Goal: Navigation & Orientation: Find specific page/section

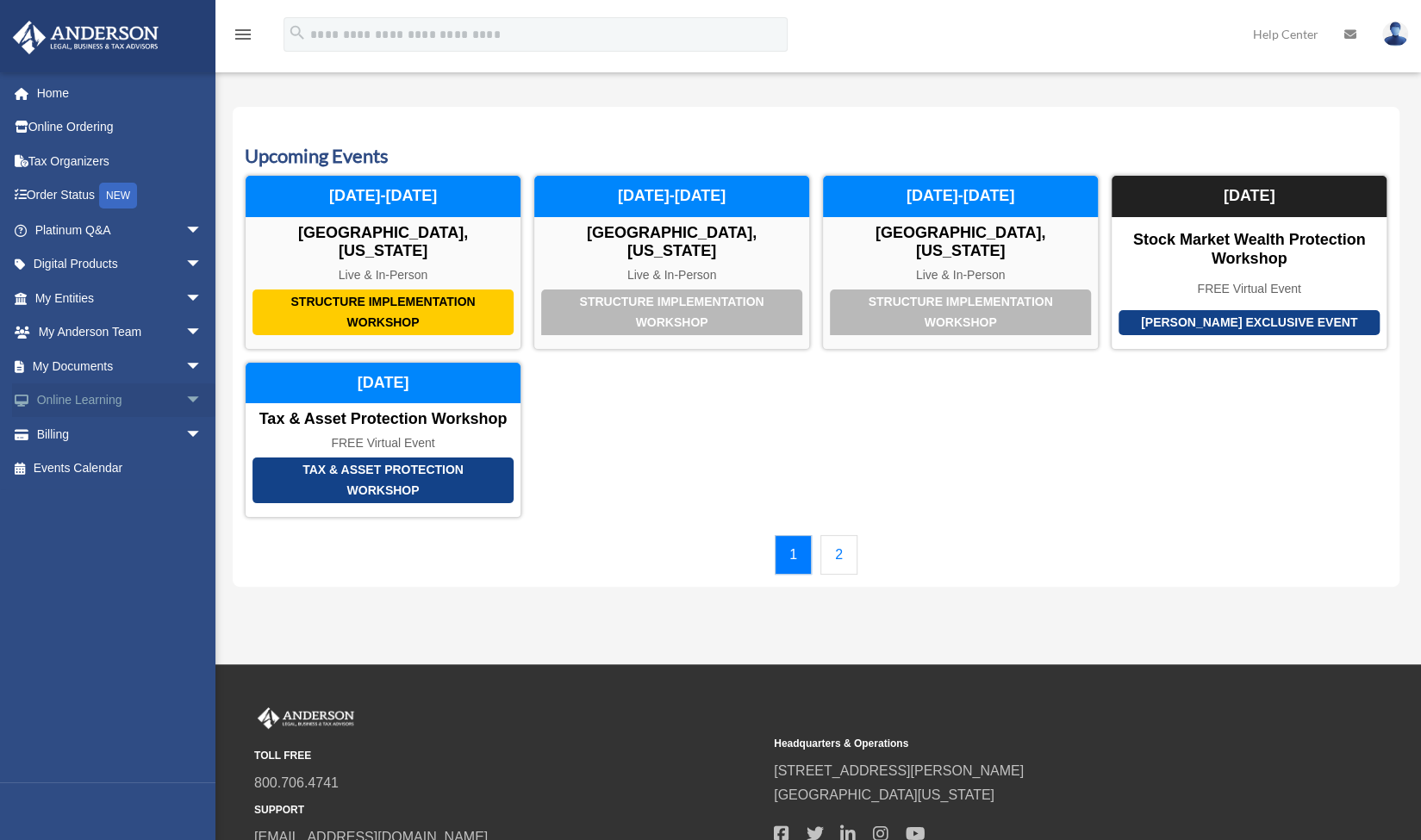
click at [90, 401] on link "Online Learning arrow_drop_down" at bounding box center [119, 399] width 216 height 34
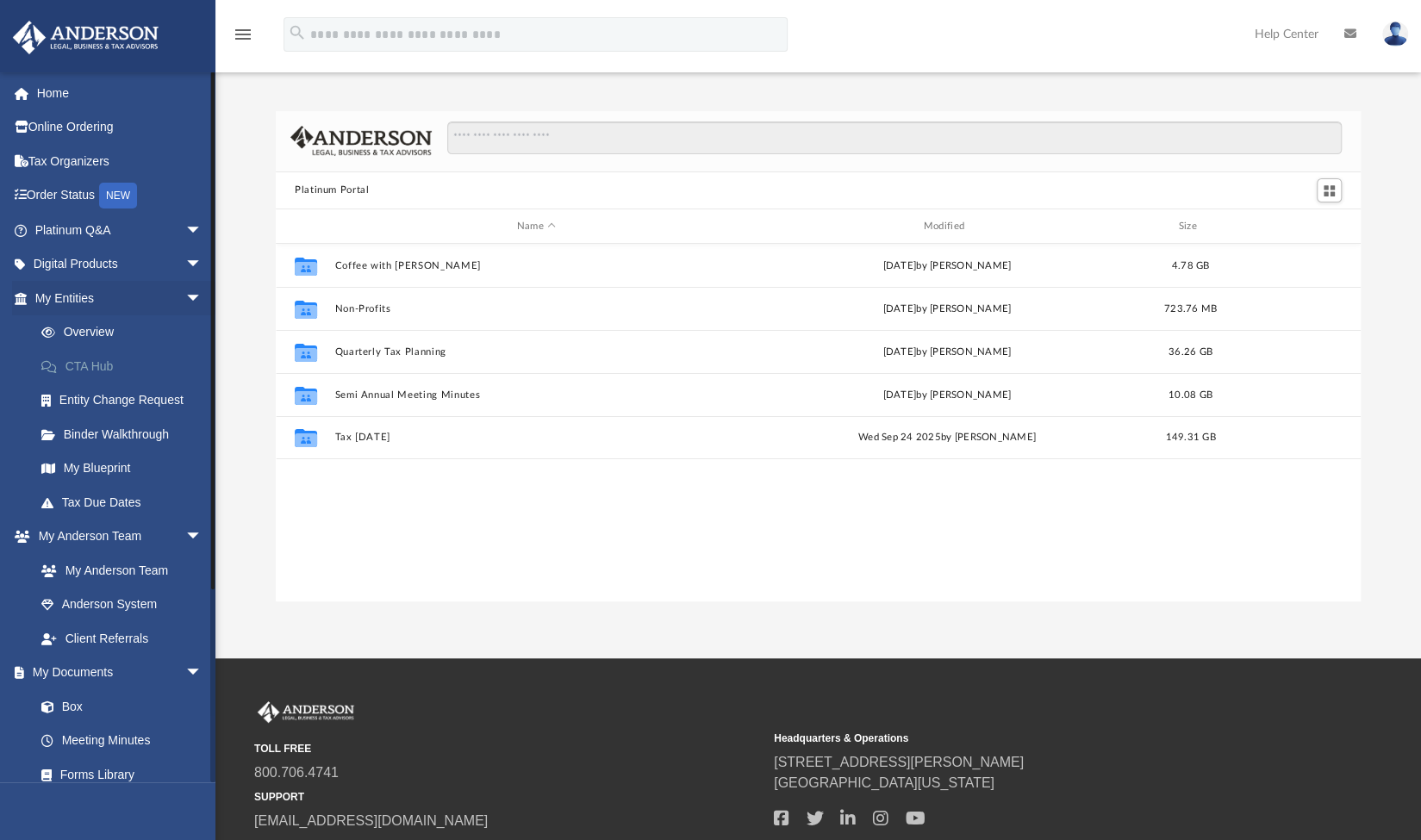
scroll to position [1, 0]
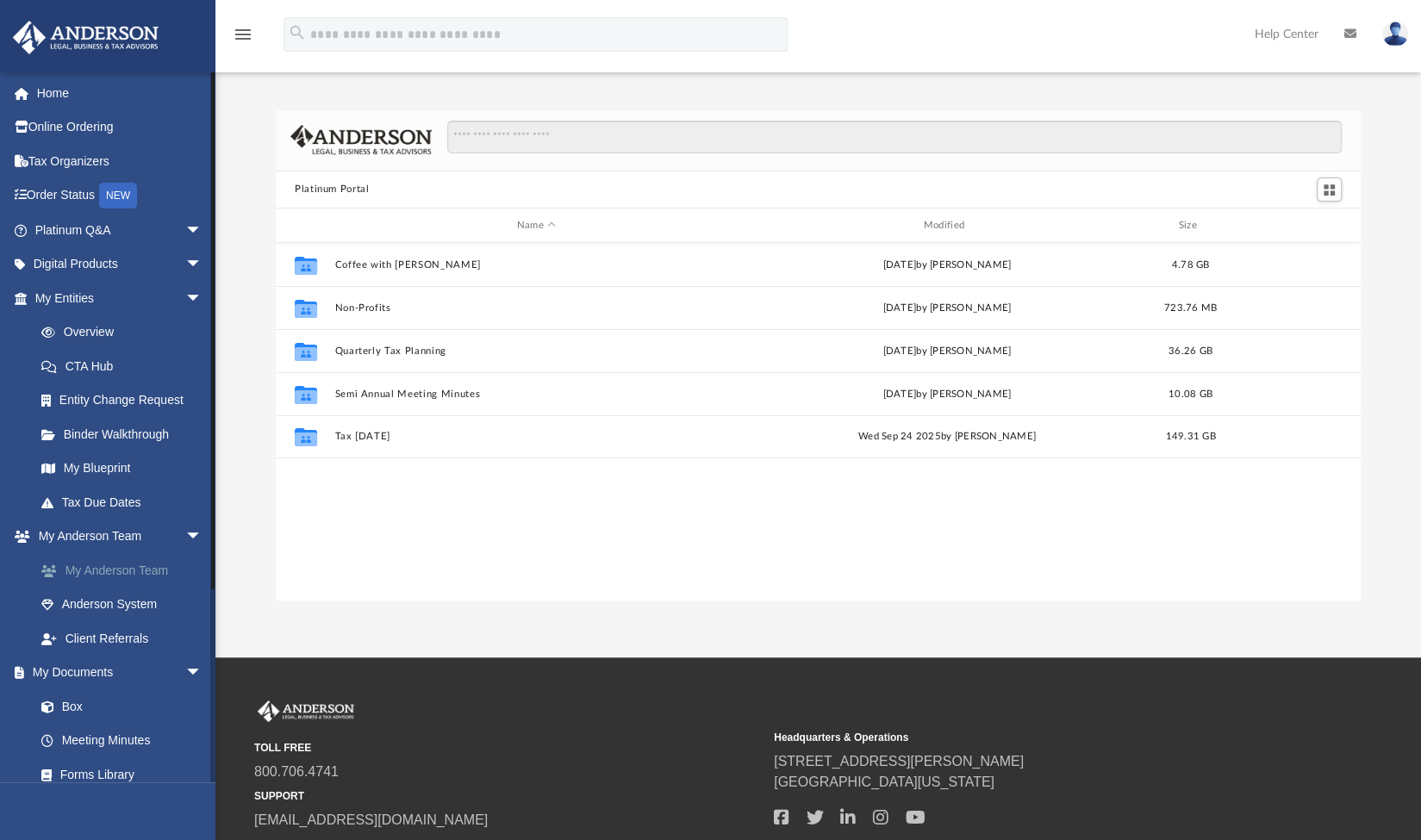
click at [113, 566] on link "My Anderson Team" at bounding box center [126, 569] width 204 height 34
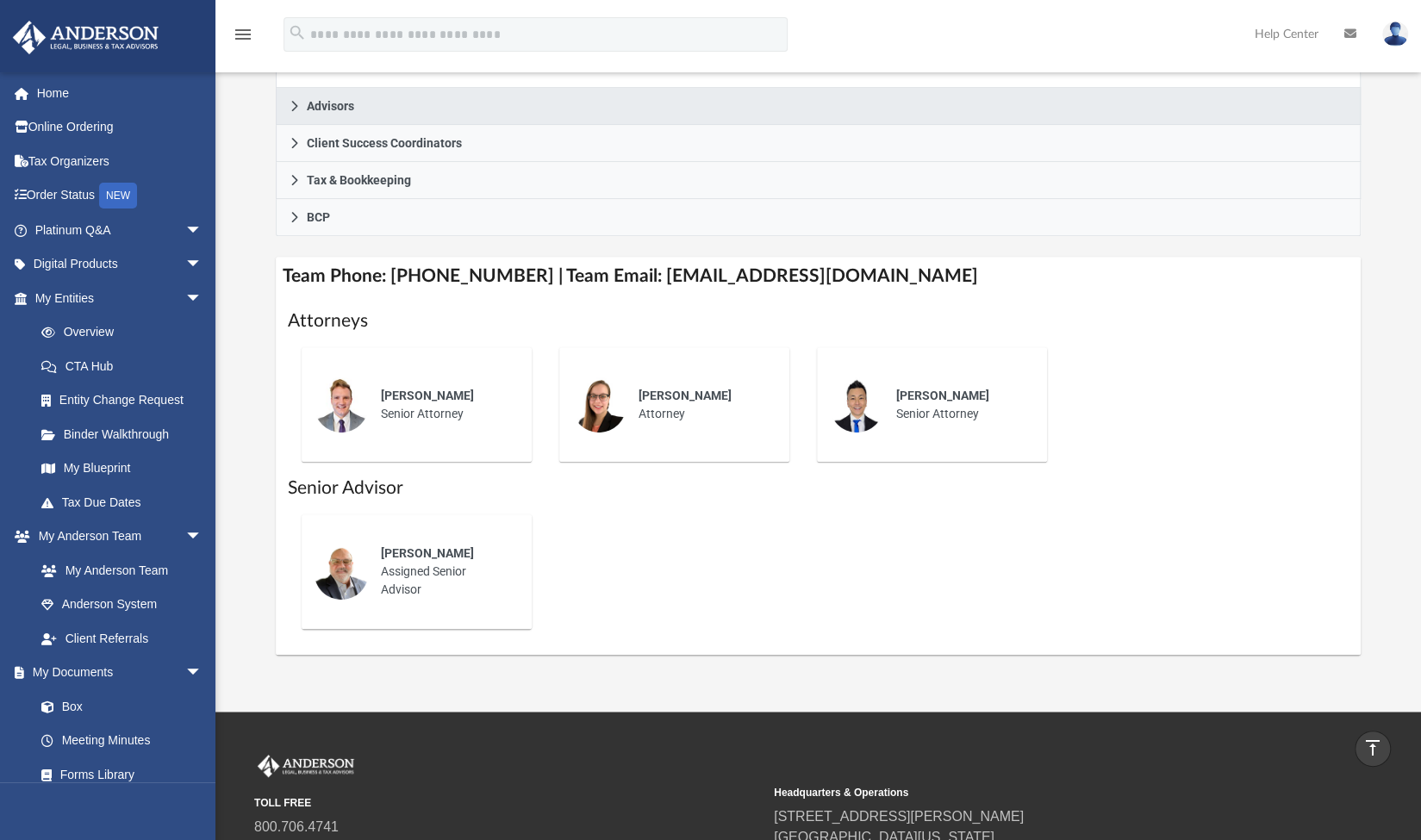
scroll to position [473, 0]
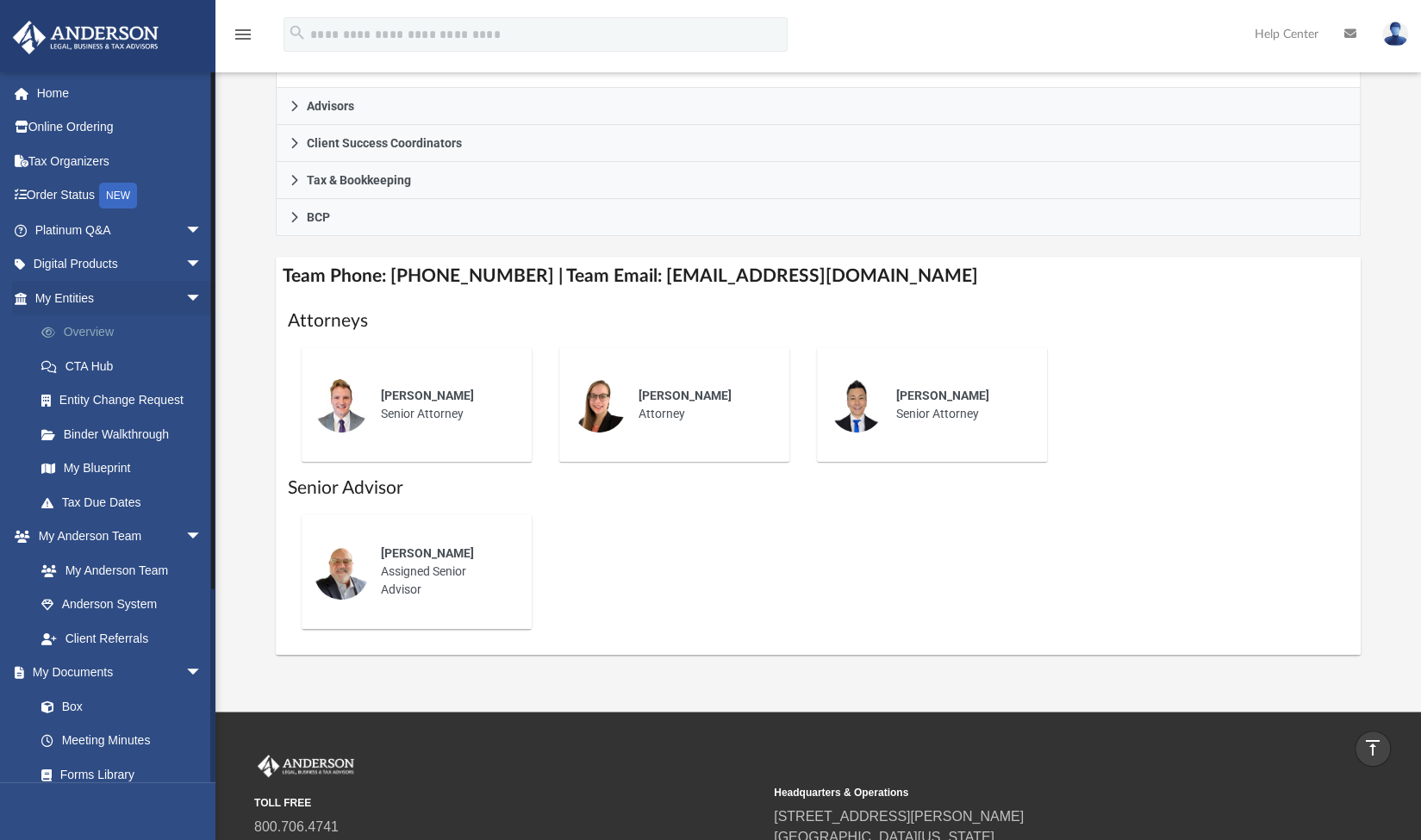
click at [102, 329] on link "Overview" at bounding box center [126, 332] width 204 height 34
click at [86, 231] on link "Platinum Q&A arrow_drop_down" at bounding box center [119, 230] width 216 height 34
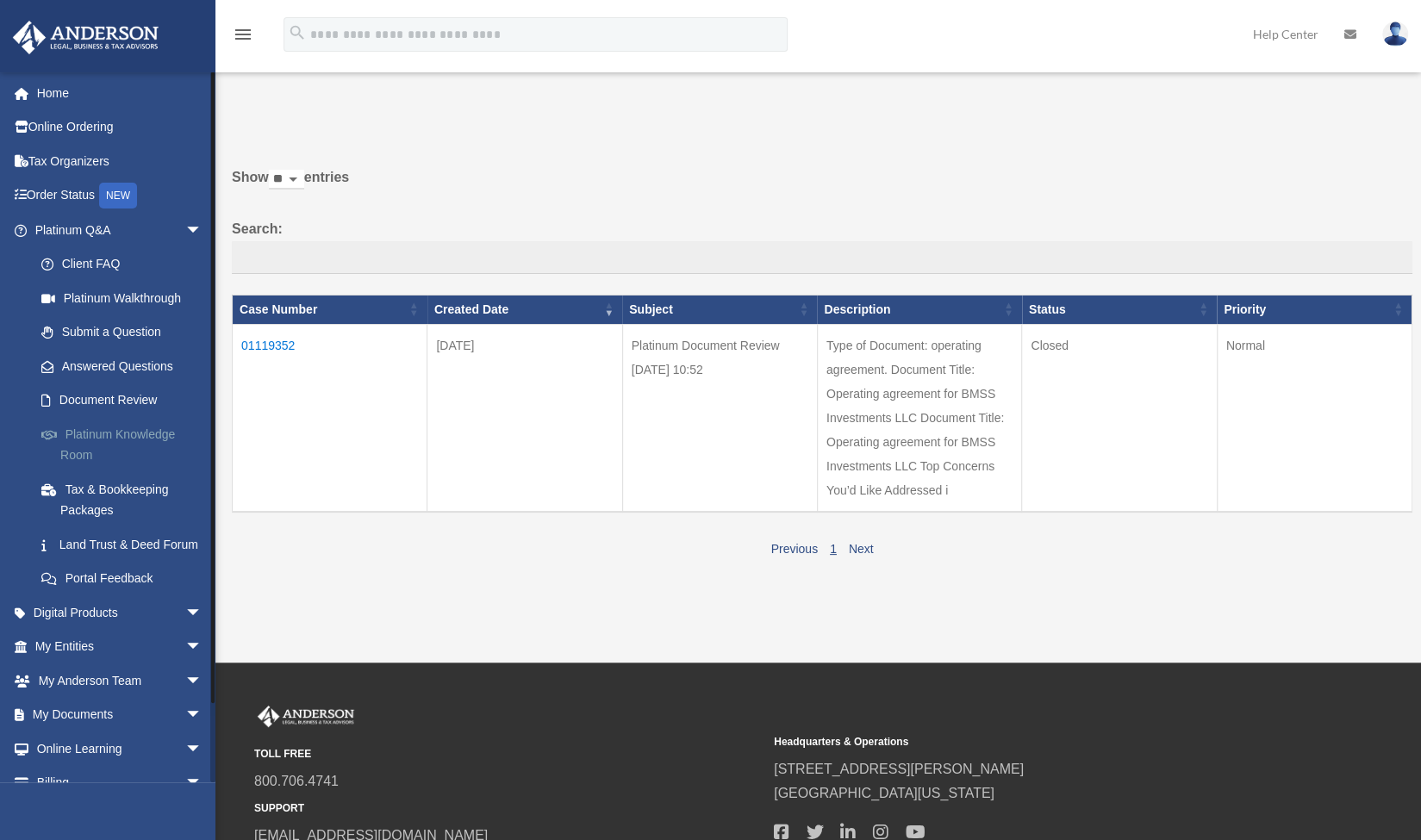
click at [86, 441] on link "Platinum Knowledge Room" at bounding box center [126, 444] width 204 height 55
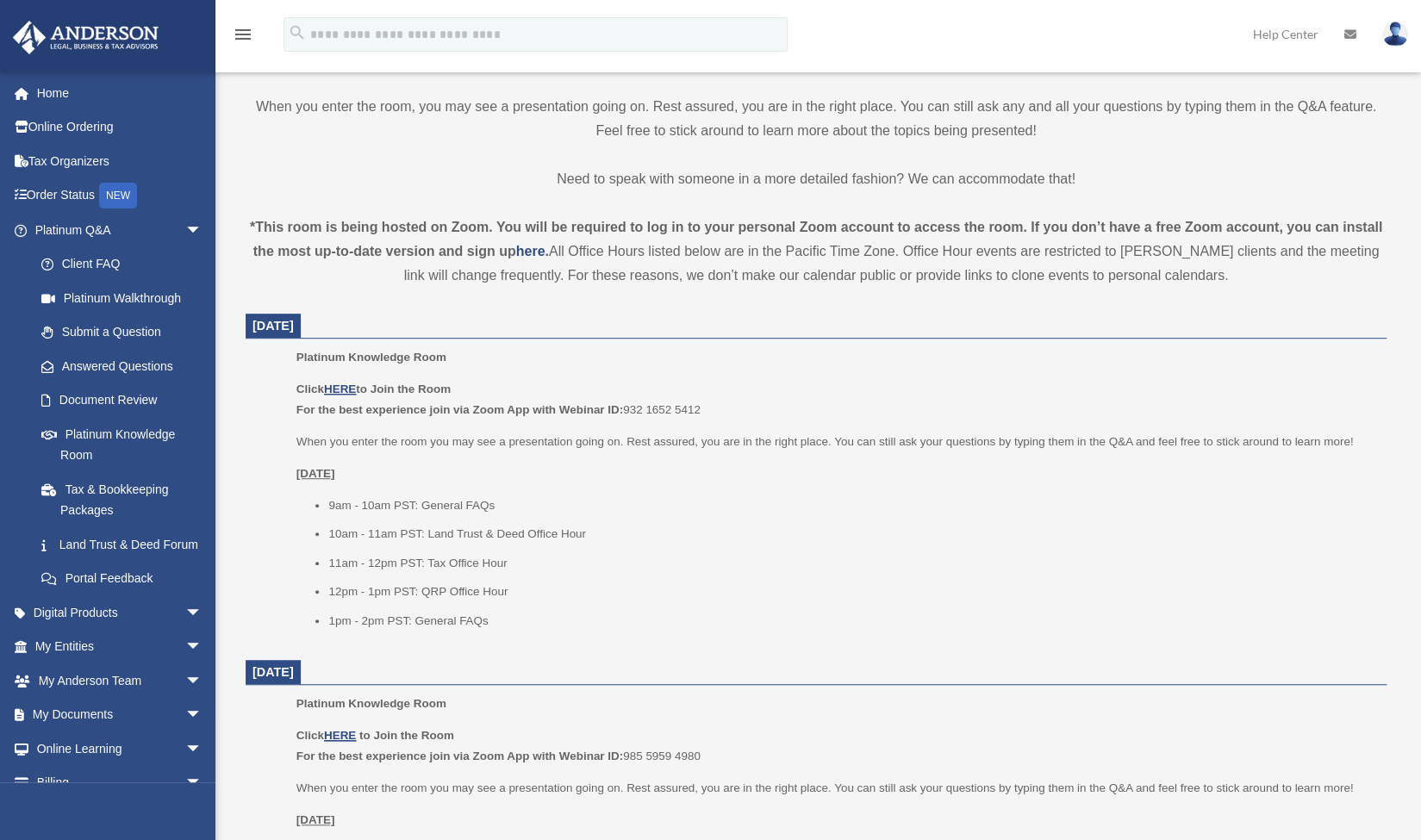
scroll to position [443, 0]
click at [338, 386] on u "HERE" at bounding box center [340, 388] width 32 height 13
